Goal: Information Seeking & Learning: Learn about a topic

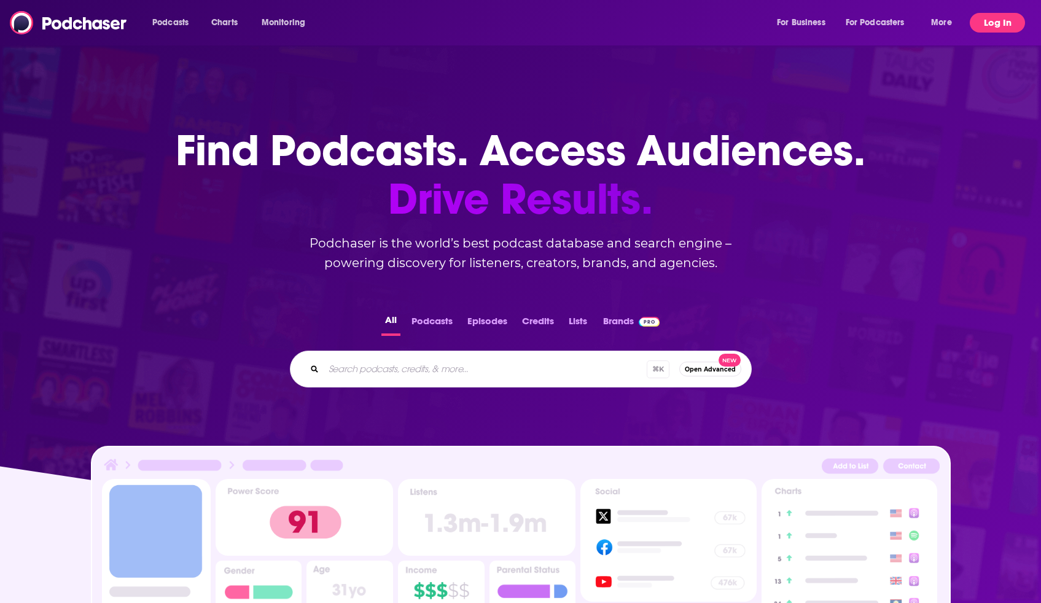
click at [992, 17] on button "Log In" at bounding box center [997, 23] width 55 height 20
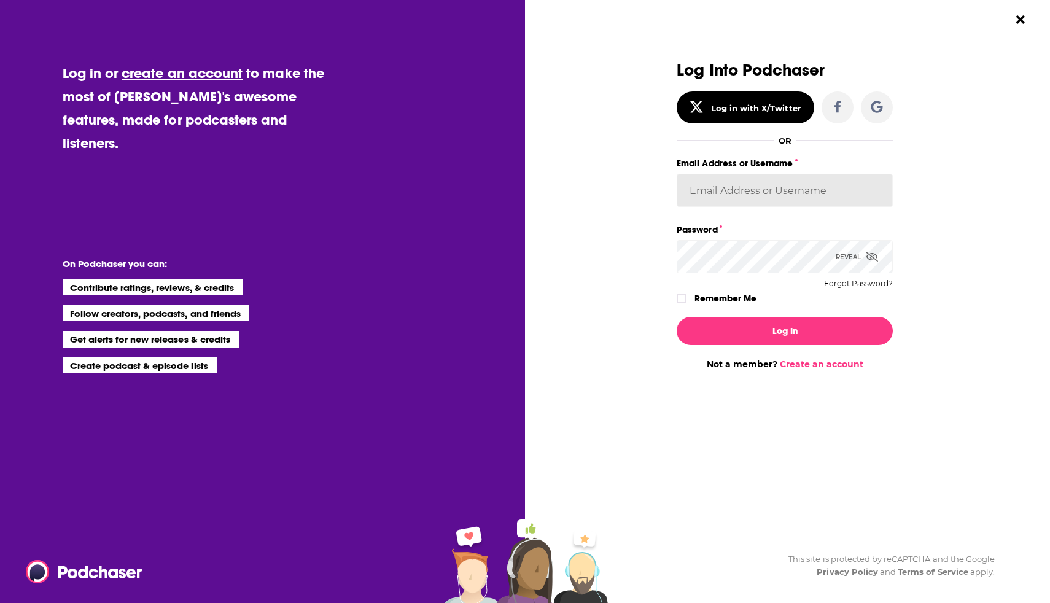
click at [782, 188] on input "Email Address or Username" at bounding box center [785, 190] width 216 height 33
type input "audrey7"
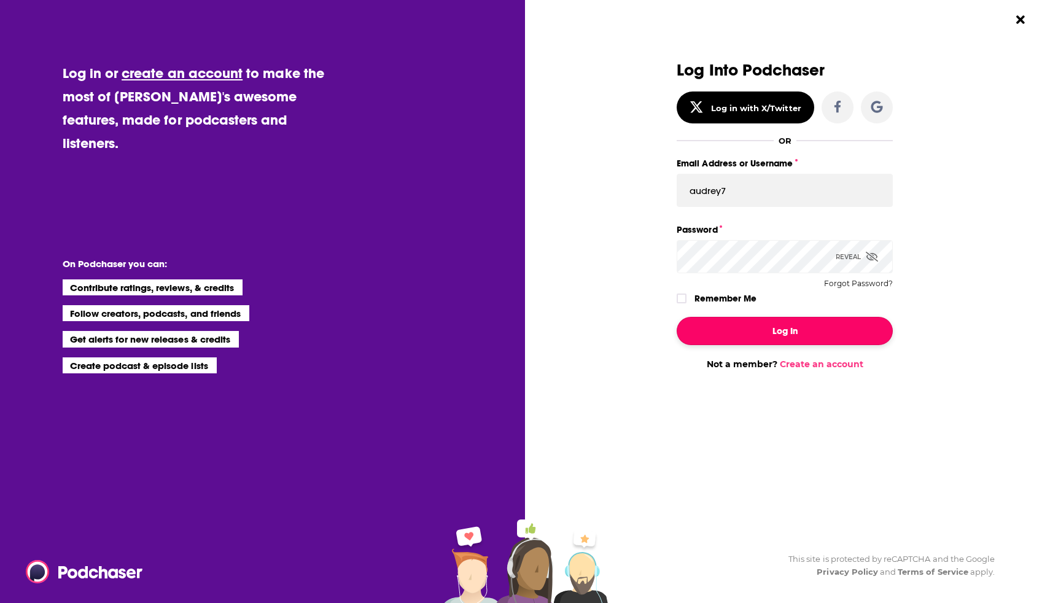
click at [763, 321] on button "Log In" at bounding box center [785, 331] width 216 height 28
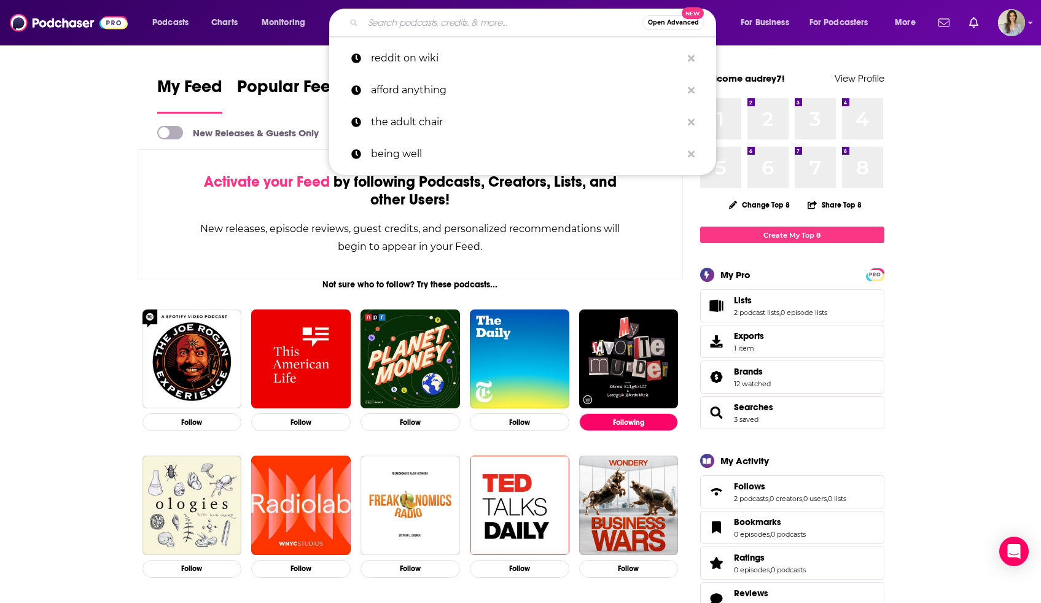
click at [559, 25] on input "Search podcasts, credits, & more..." at bounding box center [502, 23] width 279 height 20
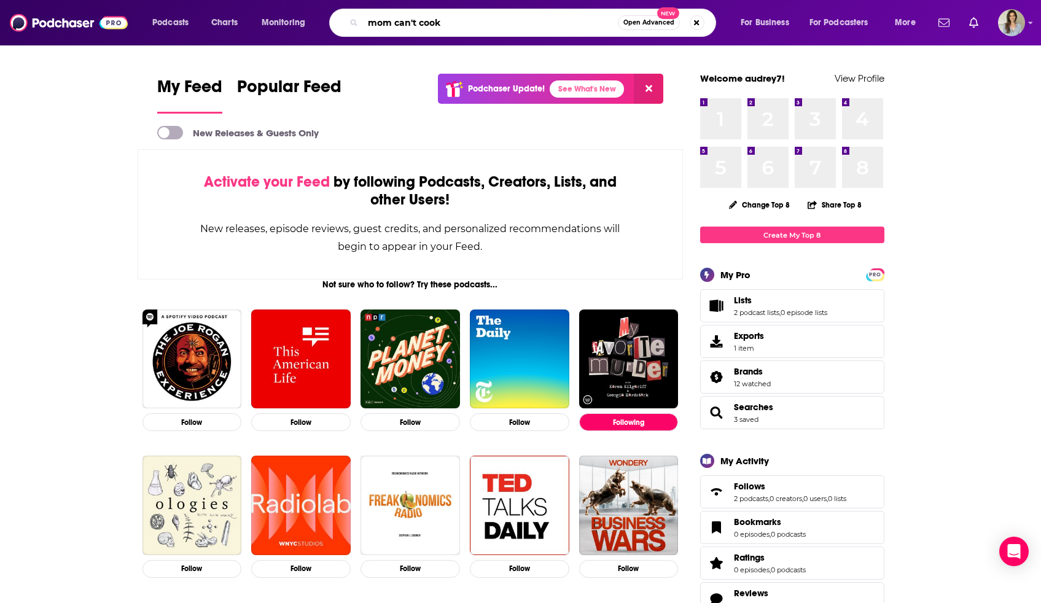
type input "mom can't cook"
click at [497, 26] on input "mom can't cook" at bounding box center [490, 23] width 255 height 20
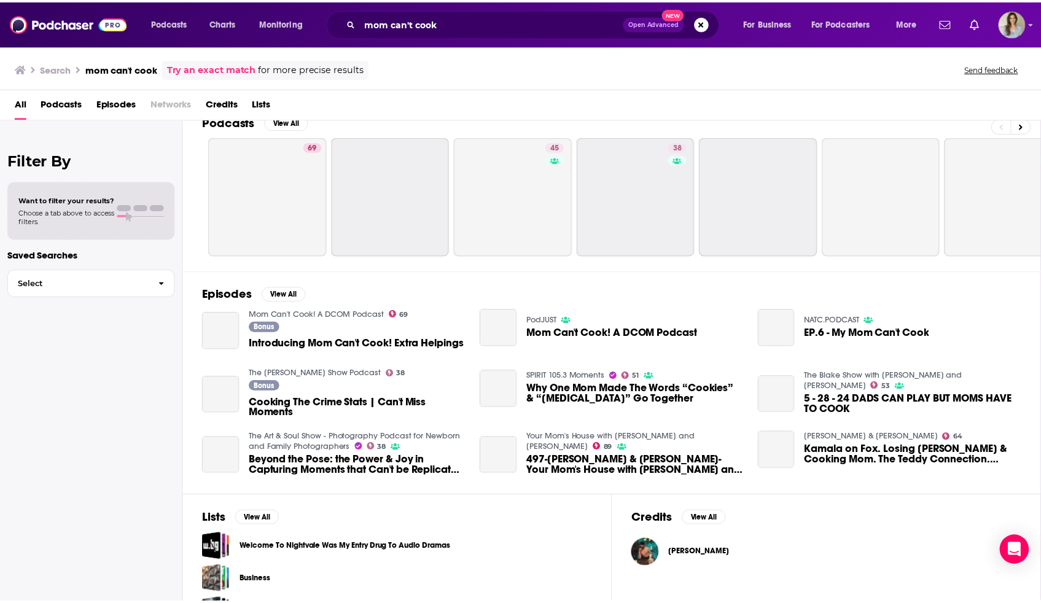
scroll to position [17, 0]
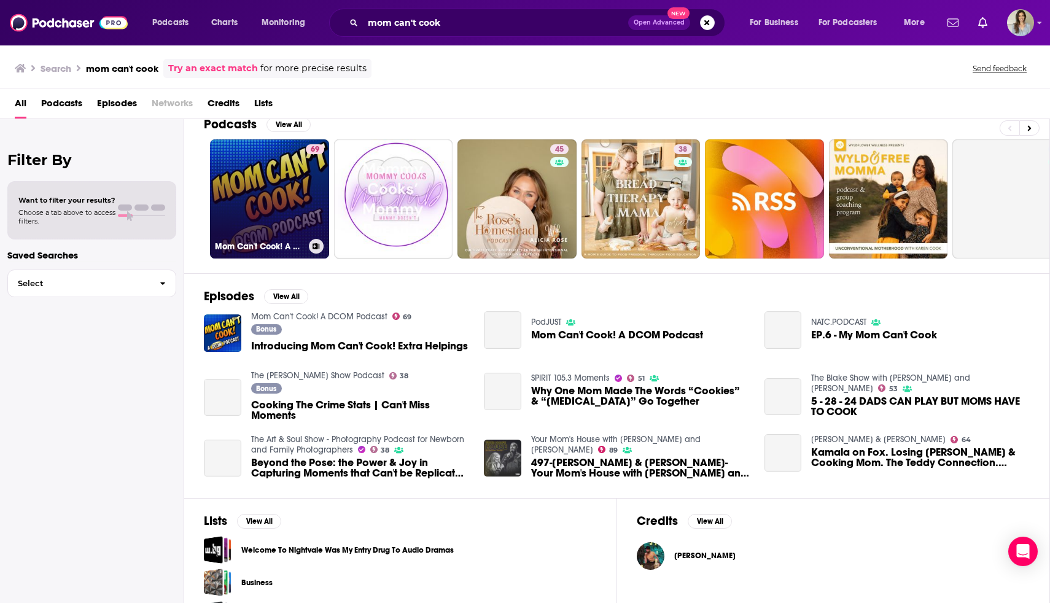
click at [254, 209] on link "69 Mom Can't Cook! A DCOM Podcast" at bounding box center [269, 198] width 119 height 119
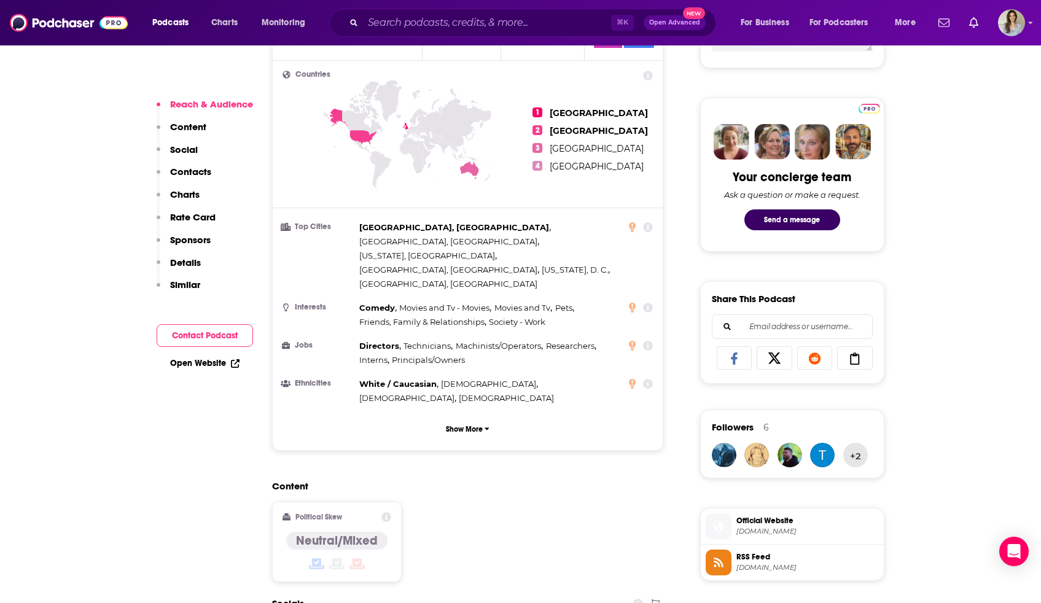
scroll to position [553, 0]
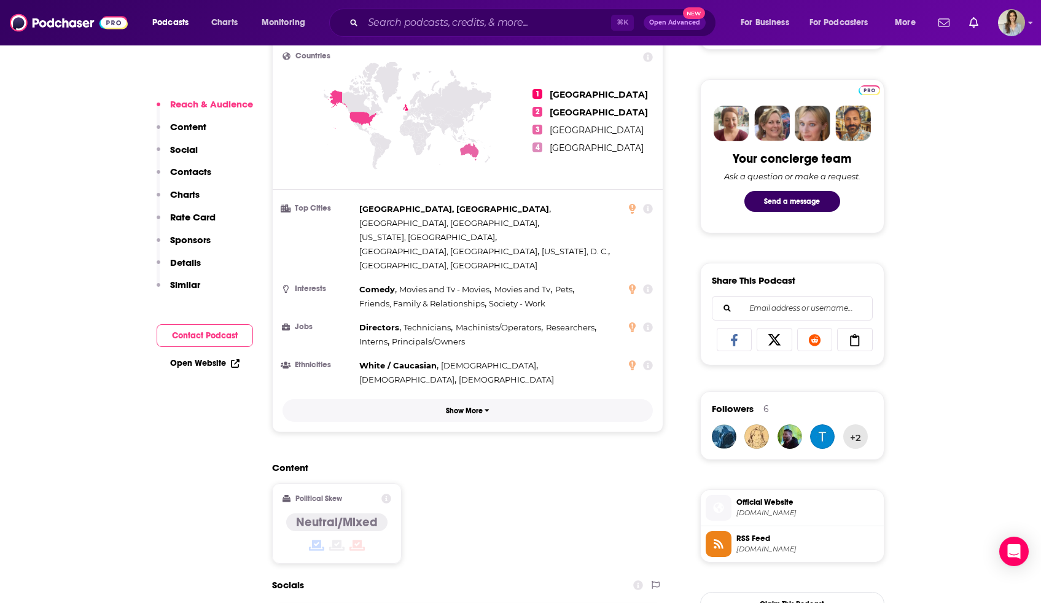
click at [469, 407] on p "Show More" at bounding box center [464, 411] width 37 height 9
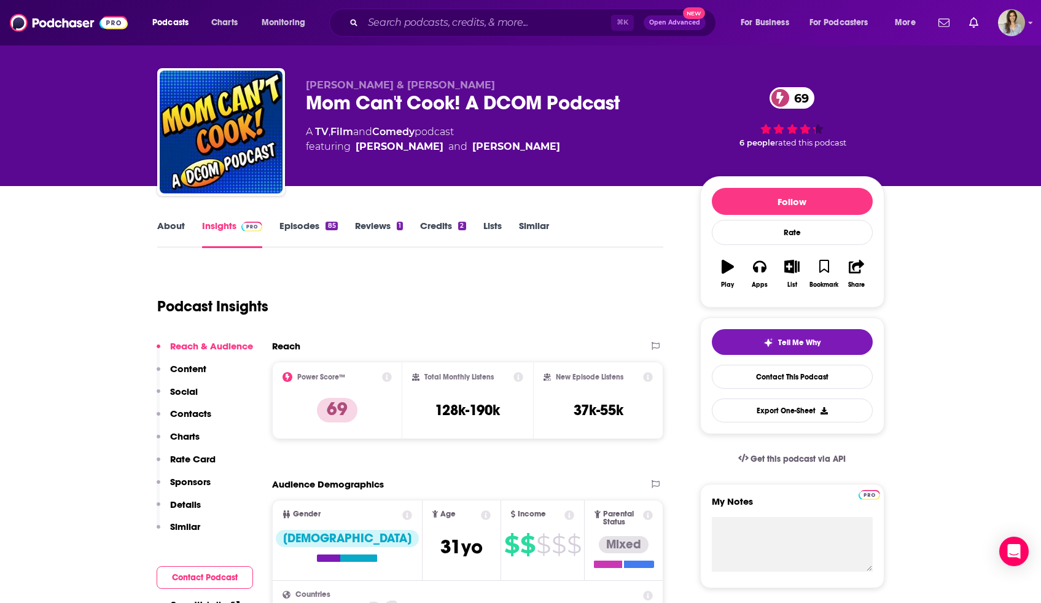
scroll to position [0, 0]
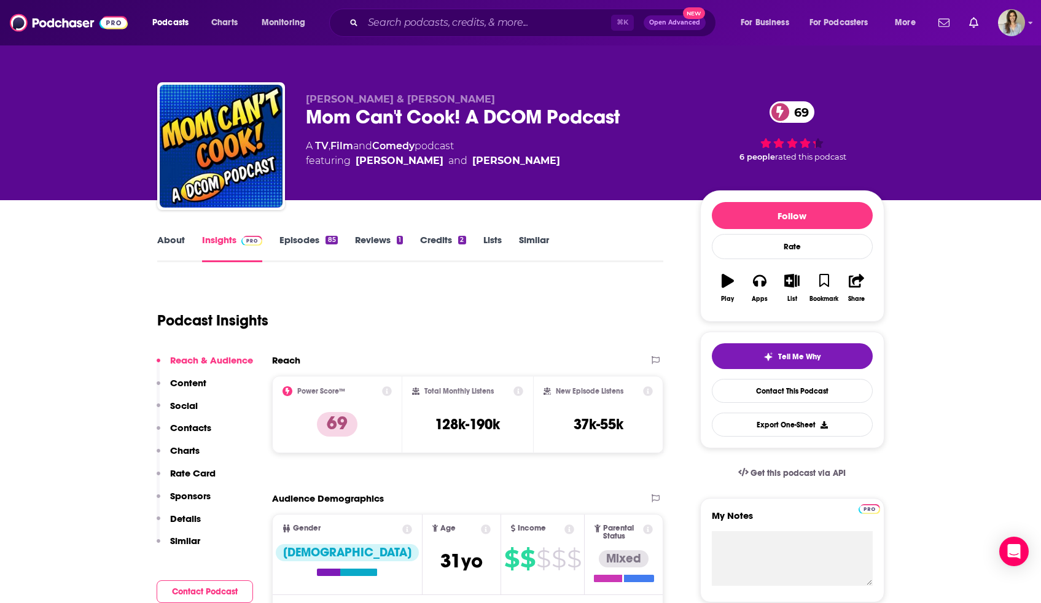
click at [184, 539] on p "Similar" at bounding box center [185, 541] width 30 height 12
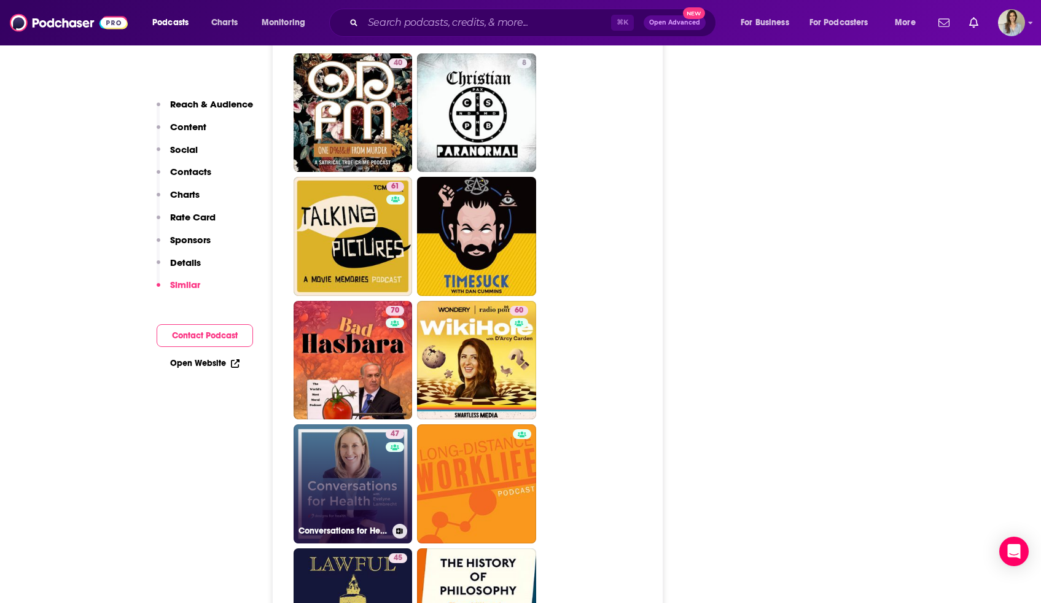
scroll to position [2726, 0]
